Goal: Task Accomplishment & Management: Use online tool/utility

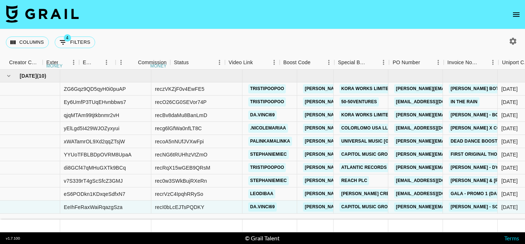
scroll to position [0, 747]
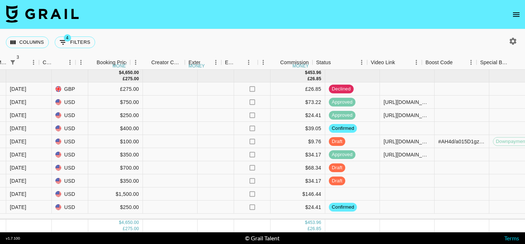
scroll to position [0, 604]
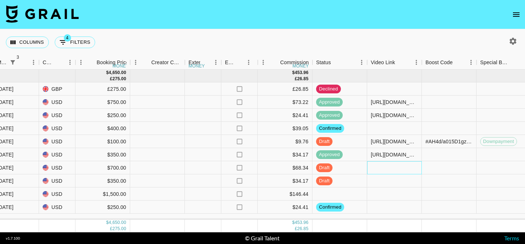
click at [384, 167] on div at bounding box center [394, 167] width 55 height 13
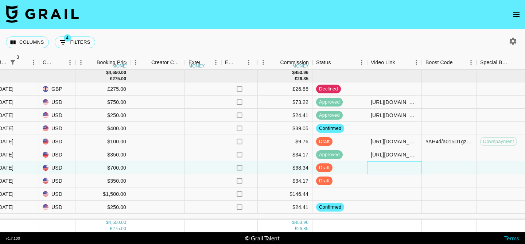
click at [384, 167] on div at bounding box center [394, 167] width 55 height 13
type input "[URL][DOMAIN_NAME]"
click at [452, 167] on div at bounding box center [449, 167] width 55 height 13
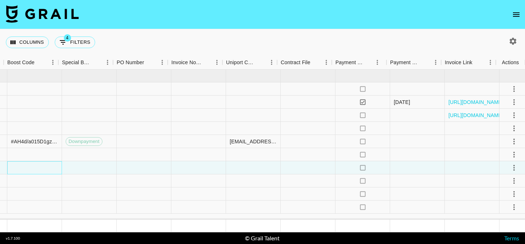
scroll to position [0, 1023]
click at [508, 167] on icon "select merge strategy" at bounding box center [510, 167] width 9 height 9
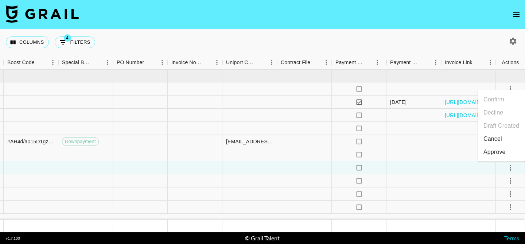
click at [495, 153] on div "Approve" at bounding box center [494, 152] width 22 height 9
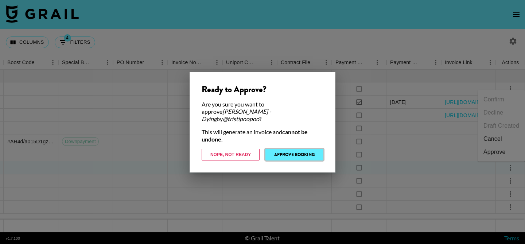
click at [303, 150] on button "Approve Booking" at bounding box center [294, 155] width 58 height 12
